Goal: Transaction & Acquisition: Purchase product/service

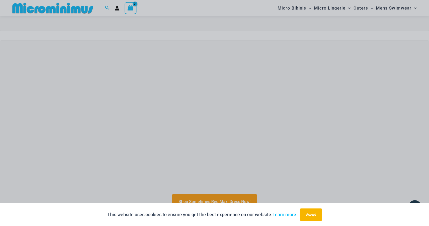
scroll to position [157, 0]
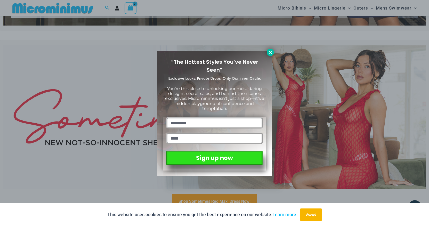
click at [270, 52] on icon at bounding box center [270, 52] width 3 height 3
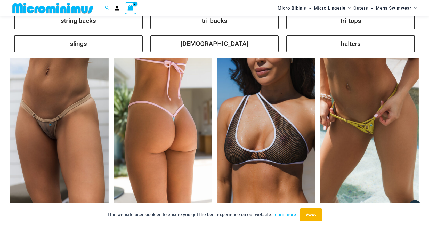
scroll to position [1262, 0]
click at [167, 124] on img at bounding box center [163, 131] width 98 height 147
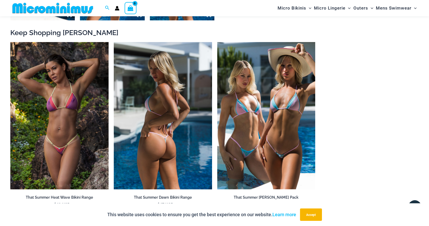
scroll to position [537, 0]
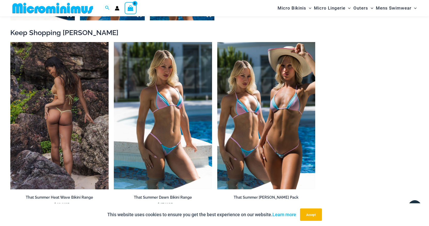
click at [75, 104] on img at bounding box center [59, 115] width 98 height 147
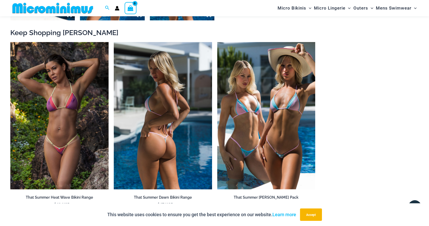
click at [174, 122] on img at bounding box center [163, 115] width 98 height 147
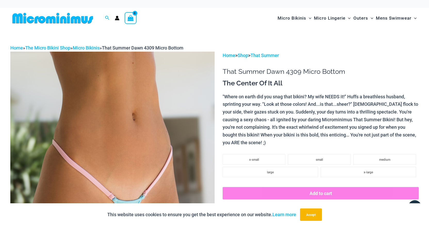
scroll to position [0, 0]
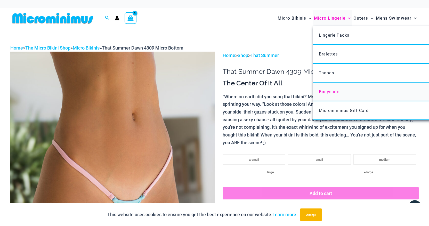
click at [324, 89] on span "Bodysuits" at bounding box center [329, 91] width 21 height 5
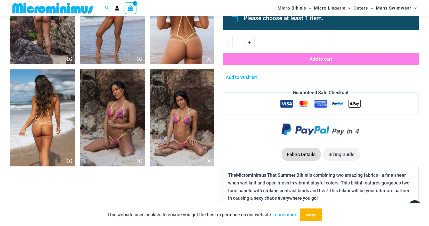
scroll to position [390, 0]
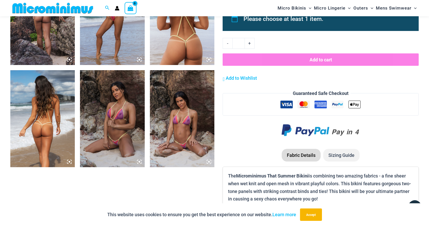
click at [174, 128] on img at bounding box center [182, 118] width 64 height 97
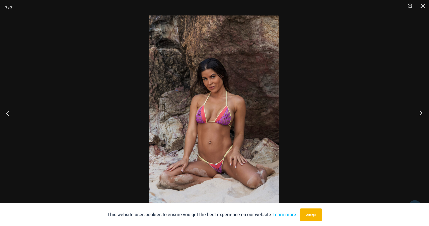
click at [420, 111] on button "Next" at bounding box center [419, 113] width 19 height 26
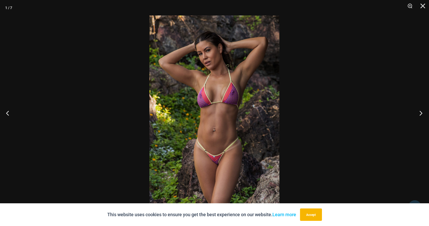
click at [420, 111] on button "Next" at bounding box center [419, 113] width 19 height 26
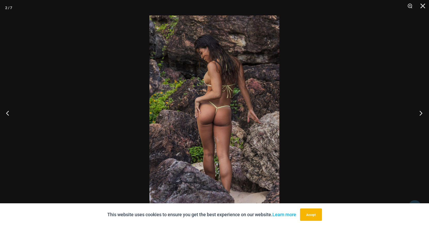
click at [419, 111] on button "Next" at bounding box center [419, 113] width 19 height 26
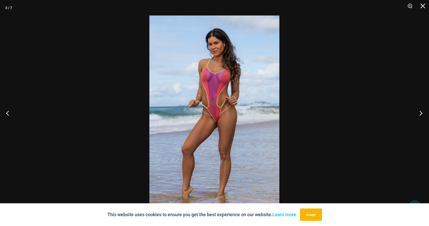
click at [419, 111] on button "Next" at bounding box center [419, 113] width 19 height 26
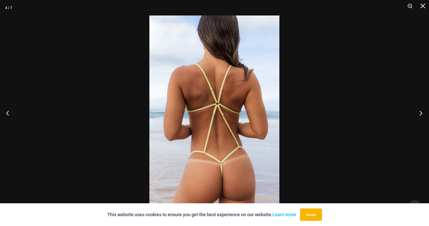
click at [419, 111] on button "Next" at bounding box center [419, 113] width 19 height 26
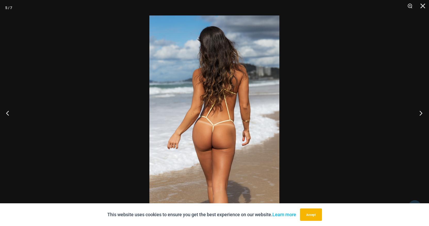
click at [419, 111] on button "Next" at bounding box center [419, 113] width 19 height 26
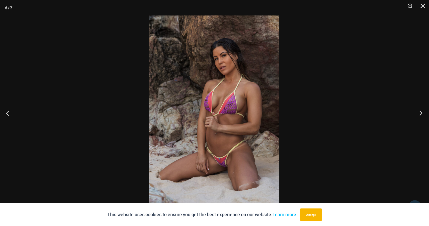
click at [419, 111] on button "Next" at bounding box center [419, 113] width 19 height 26
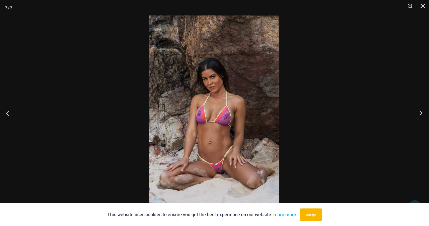
click at [423, 111] on button "Next" at bounding box center [419, 113] width 19 height 26
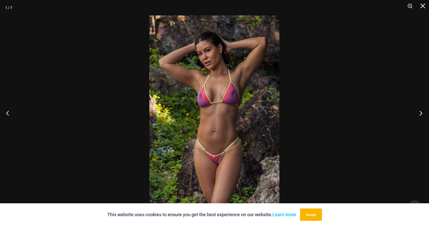
click at [423, 111] on button "Next" at bounding box center [419, 113] width 19 height 26
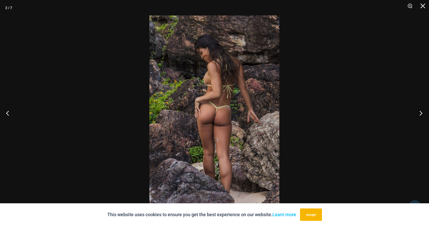
click at [423, 111] on button "Next" at bounding box center [419, 113] width 19 height 26
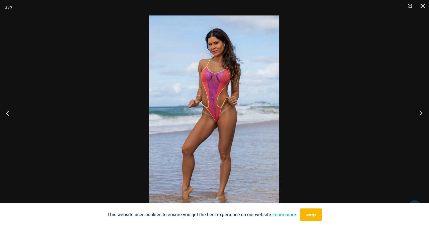
click at [423, 111] on button "Next" at bounding box center [419, 113] width 19 height 26
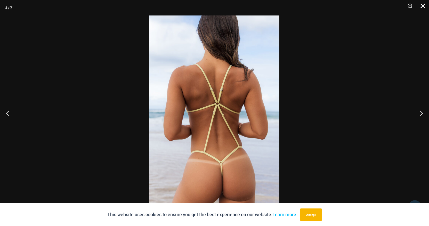
click at [423, 5] on button "Close" at bounding box center [421, 7] width 13 height 15
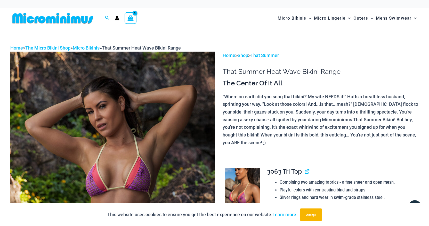
scroll to position [1, 0]
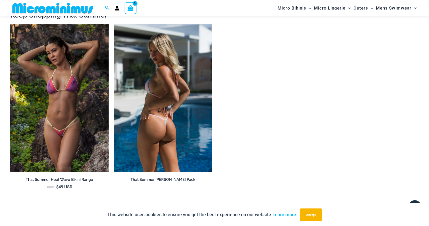
scroll to position [575, 0]
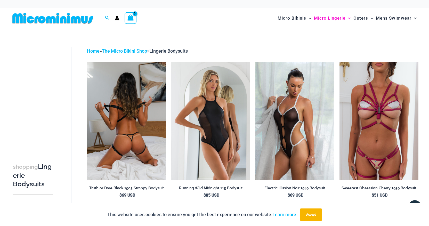
click at [135, 130] on img at bounding box center [126, 121] width 79 height 118
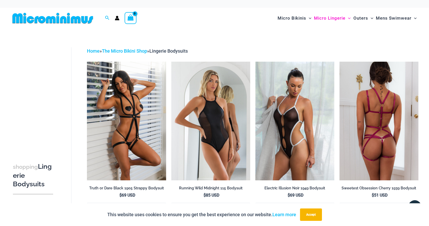
click at [358, 115] on img at bounding box center [378, 121] width 79 height 118
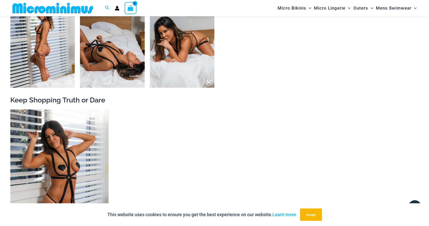
scroll to position [573, 0]
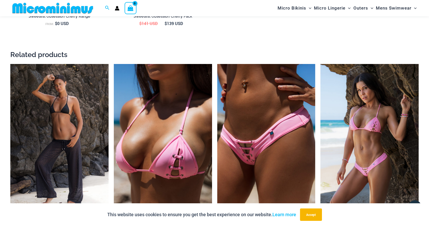
scroll to position [719, 0]
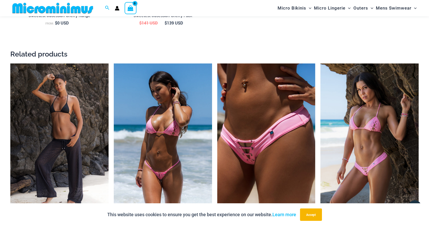
click at [176, 142] on img at bounding box center [163, 136] width 98 height 147
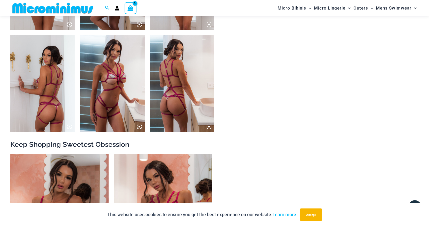
scroll to position [425, 0]
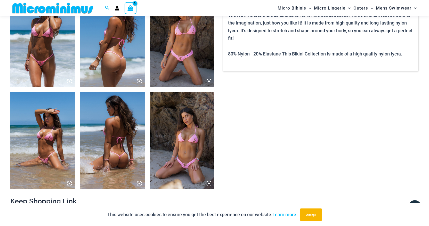
scroll to position [369, 0]
click at [185, 47] on img at bounding box center [182, 38] width 64 height 97
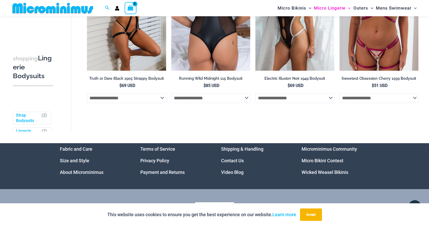
scroll to position [103, 0]
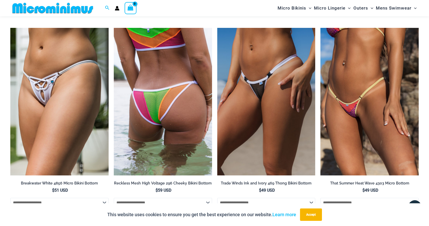
scroll to position [1493, 0]
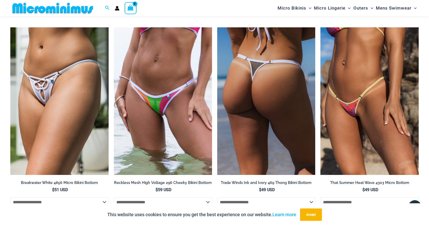
click at [256, 99] on img at bounding box center [266, 100] width 98 height 147
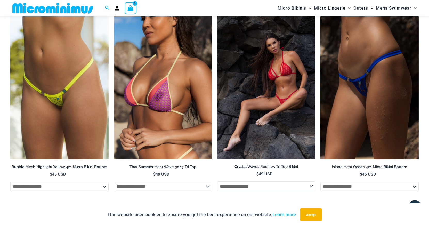
scroll to position [1069, 0]
click at [264, 63] on img at bounding box center [266, 85] width 98 height 147
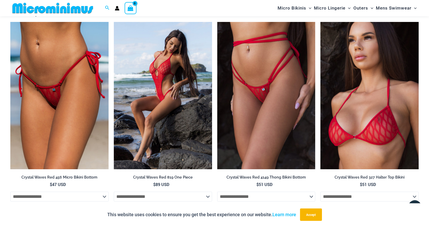
scroll to position [557, 0]
